Goal: Learn about a topic

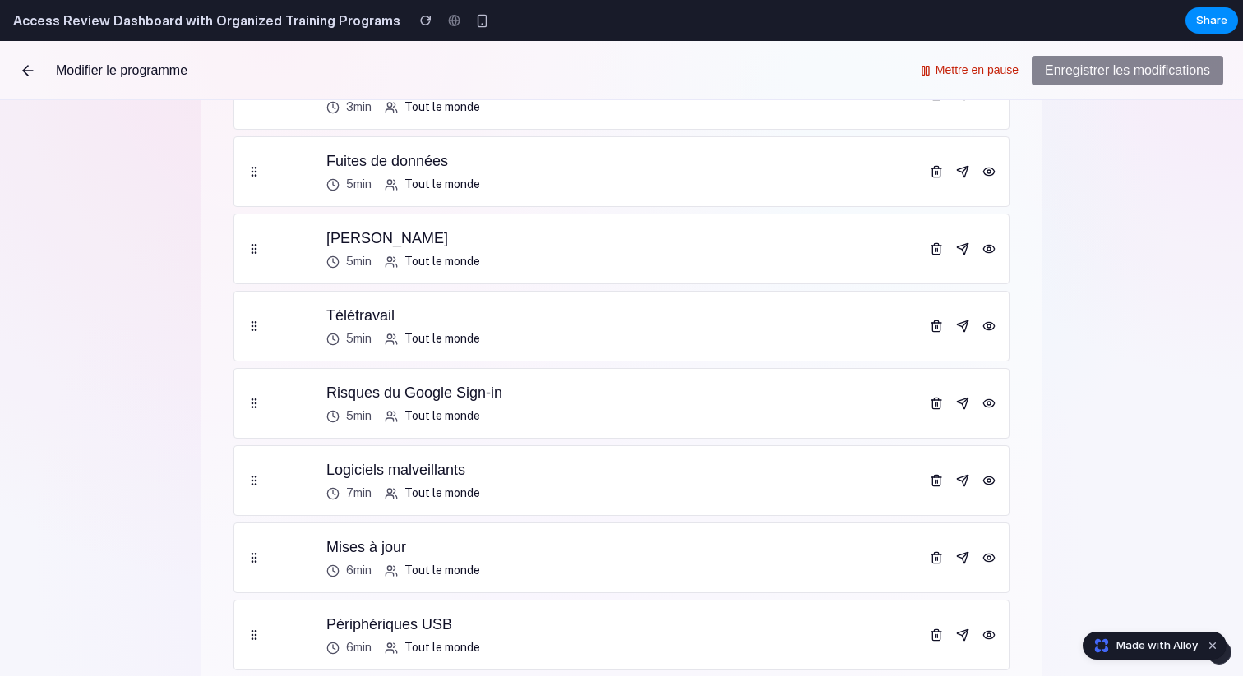
scroll to position [1511, 0]
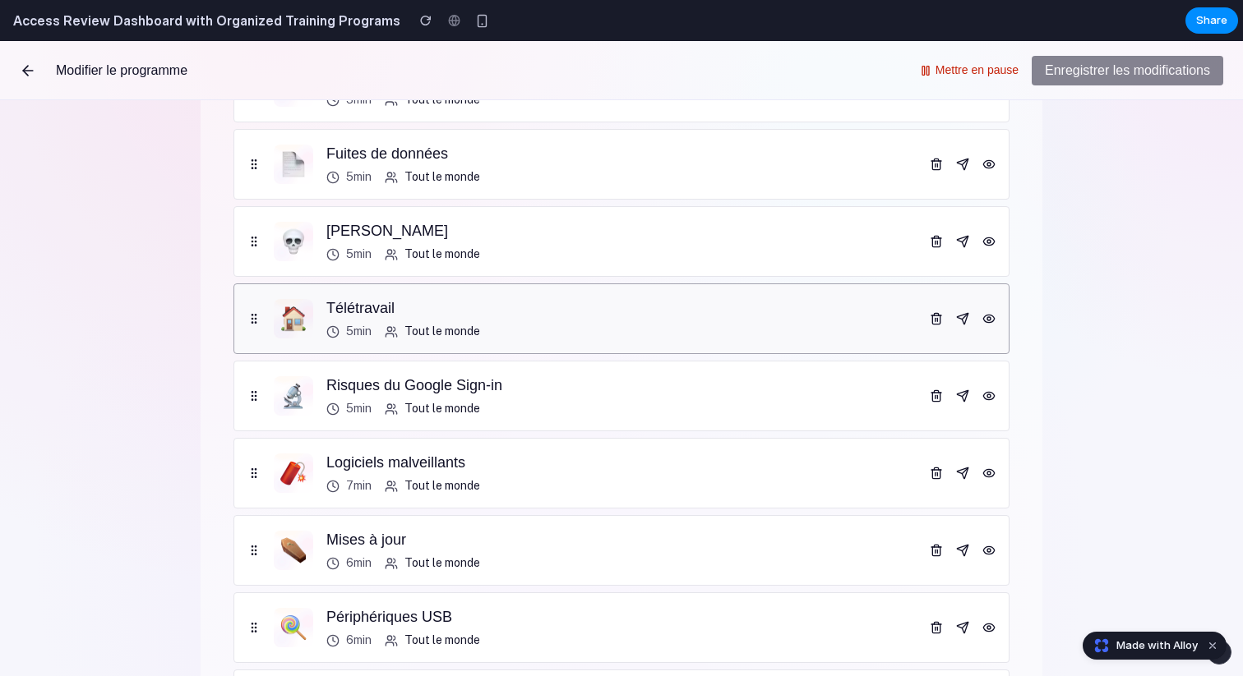
click at [631, 341] on div "Télétravail 5min Tout le monde" at bounding box center [621, 319] width 776 height 71
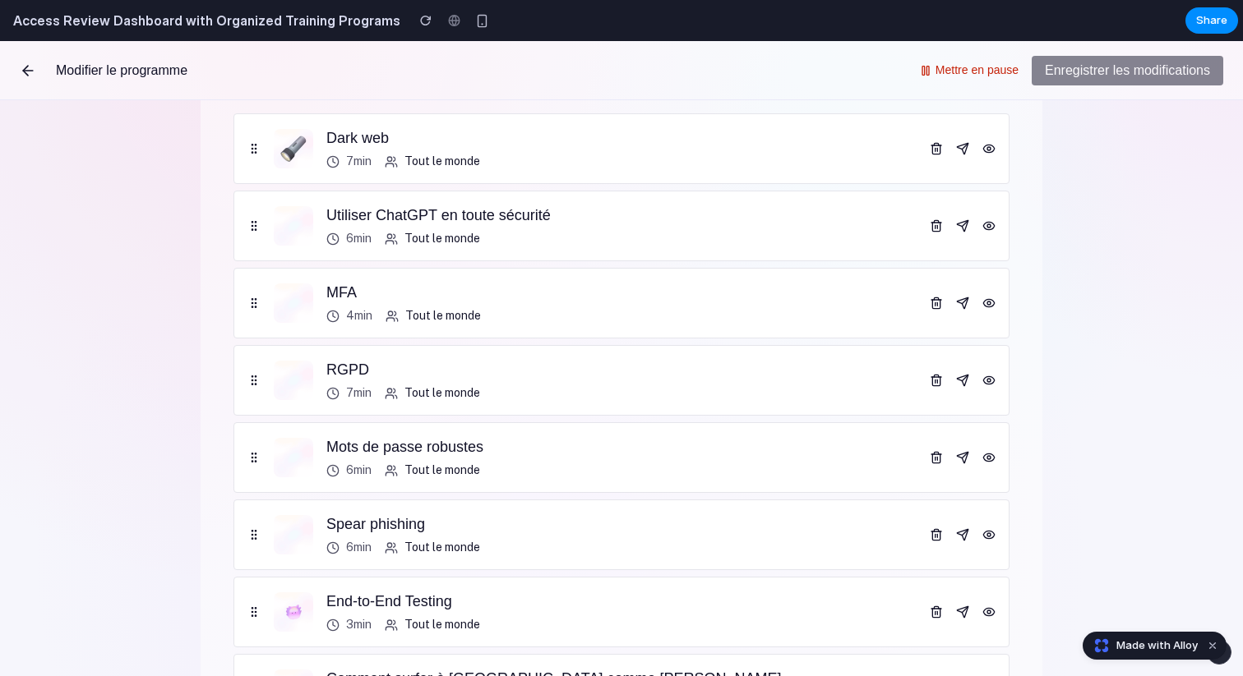
scroll to position [0, 0]
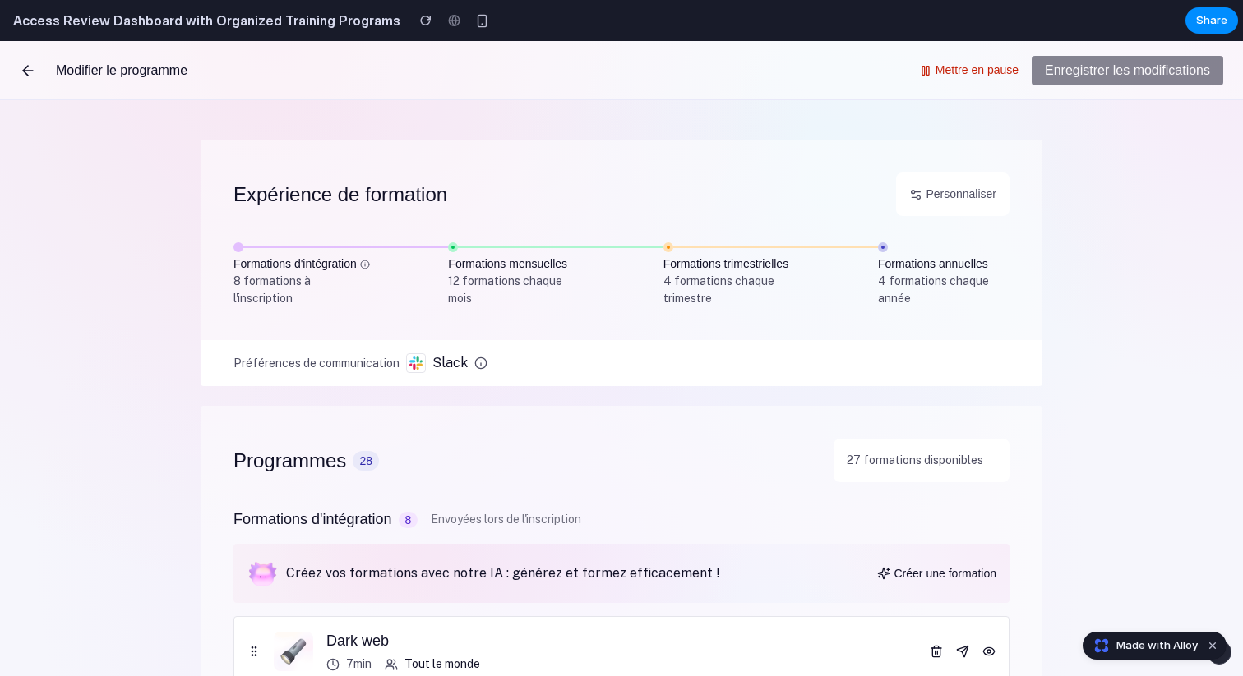
click at [947, 202] on span "Personnaliser" at bounding box center [960, 194] width 71 height 17
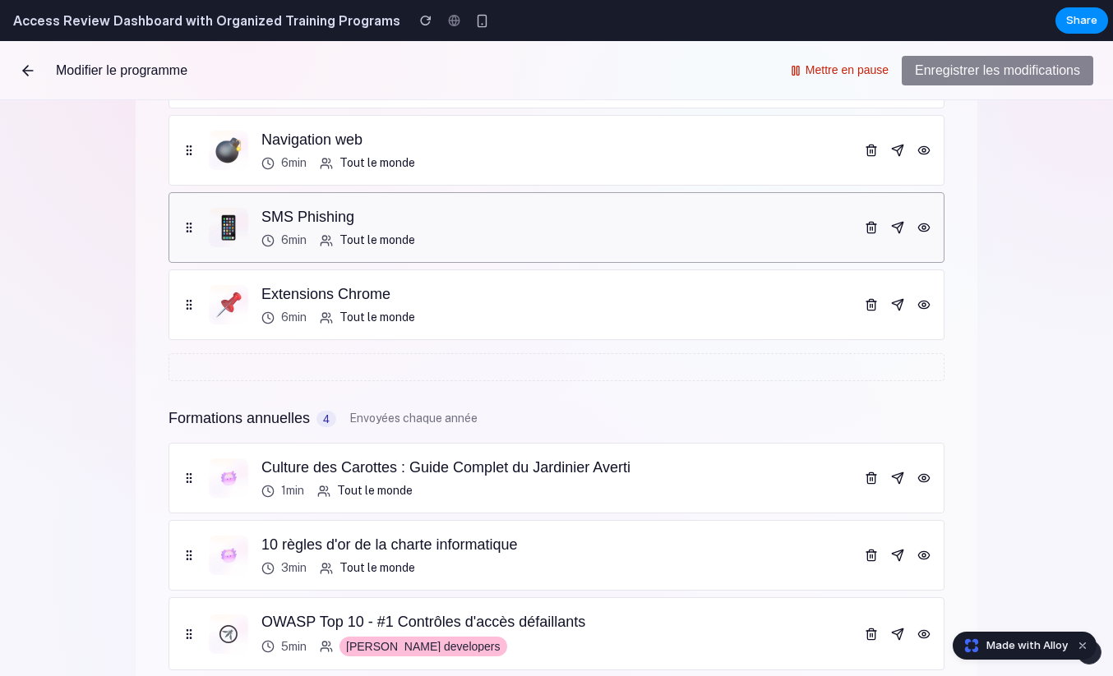
scroll to position [2306, 0]
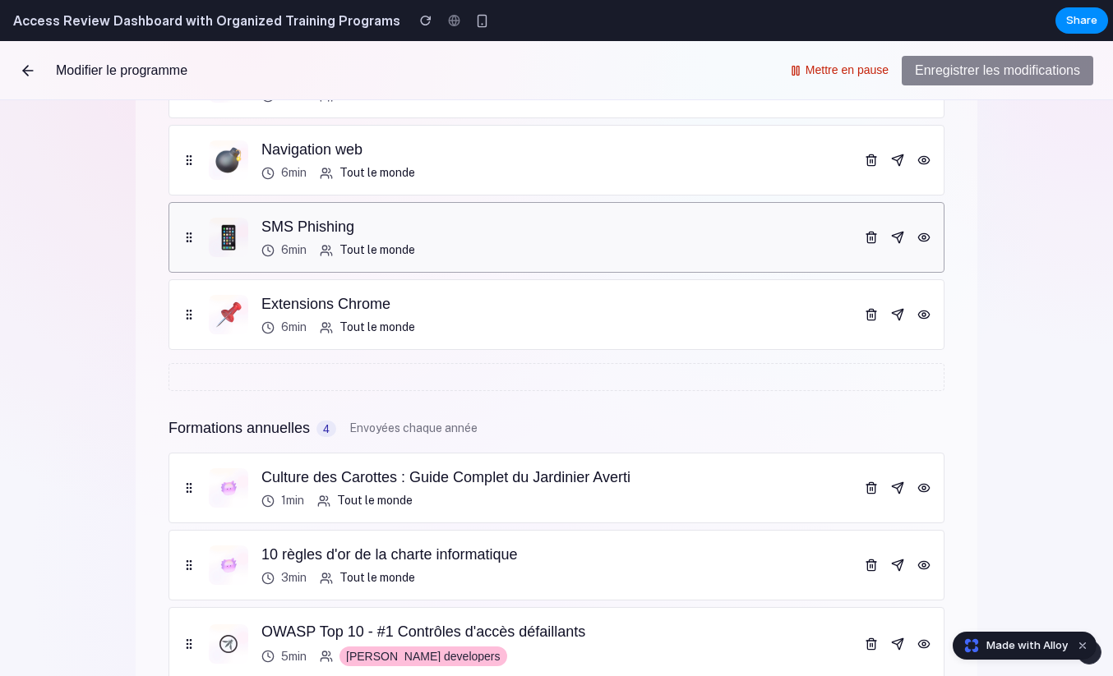
drag, startPoint x: 190, startPoint y: 309, endPoint x: 185, endPoint y: 224, distance: 85.6
click at [185, 224] on ul "Wi-Fi public 5min Tout le monde Navigation web 6min Tout le monde SMS Phishing …" at bounding box center [556, 199] width 776 height 302
drag, startPoint x: 195, startPoint y: 233, endPoint x: 243, endPoint y: 324, distance: 102.6
click at [243, 324] on ul "Wi-Fi public 5min Tout le monde Navigation web 6min Tout le monde SMS Phishing …" at bounding box center [556, 199] width 776 height 302
